Goal: Task Accomplishment & Management: Use online tool/utility

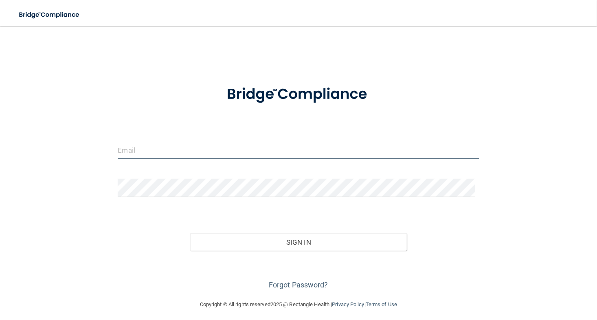
click at [172, 152] on input "email" at bounding box center [298, 150] width 361 height 18
